Goal: Task Accomplishment & Management: Manage account settings

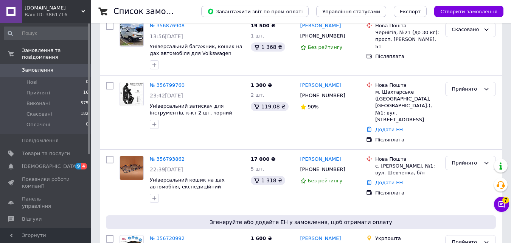
scroll to position [131, 0]
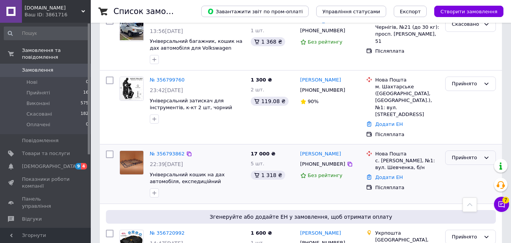
click at [470, 156] on div "Прийнято" at bounding box center [470, 157] width 51 height 15
click at [460, 180] on li "Скасовано" at bounding box center [471, 187] width 50 height 14
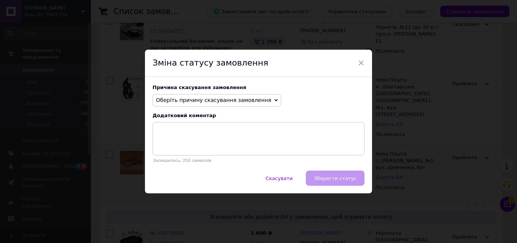
click at [251, 99] on span "Оберіть причину скасування замовлення" at bounding box center [213, 100] width 115 height 6
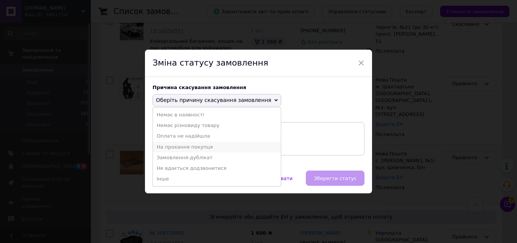
click at [218, 144] on li "На прохання покупця" at bounding box center [217, 147] width 128 height 11
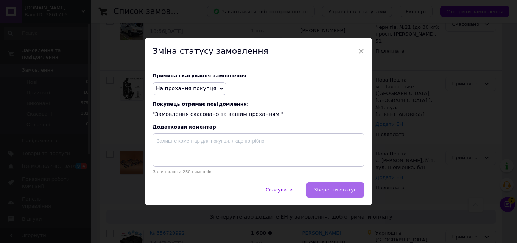
click at [331, 190] on span "Зберегти статус" at bounding box center [335, 190] width 43 height 6
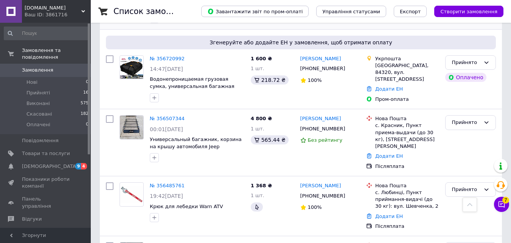
scroll to position [353, 0]
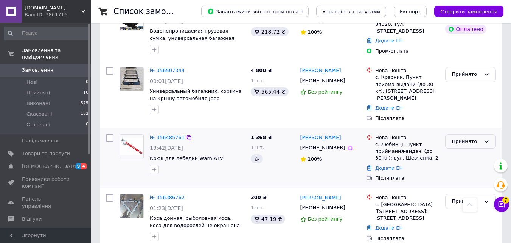
click at [480, 134] on div "Прийнято" at bounding box center [470, 141] width 51 height 15
click at [465, 150] on li "Виконано" at bounding box center [471, 157] width 50 height 14
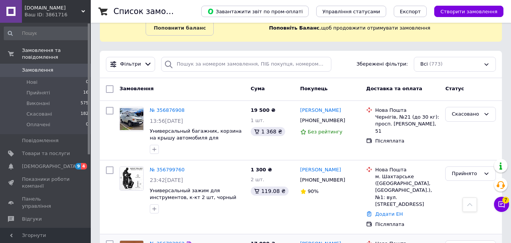
scroll to position [17, 0]
